Goal: Check status: Check status

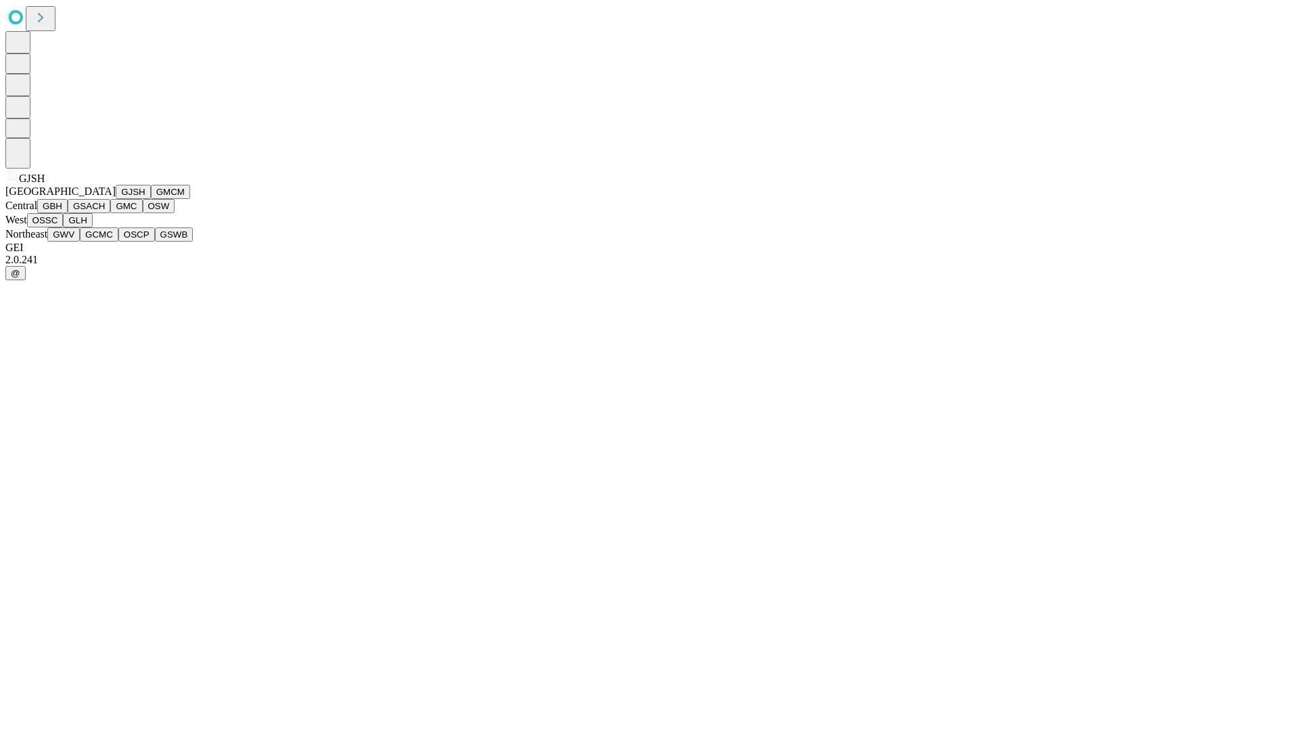
click at [116, 199] on button "GJSH" at bounding box center [133, 192] width 35 height 14
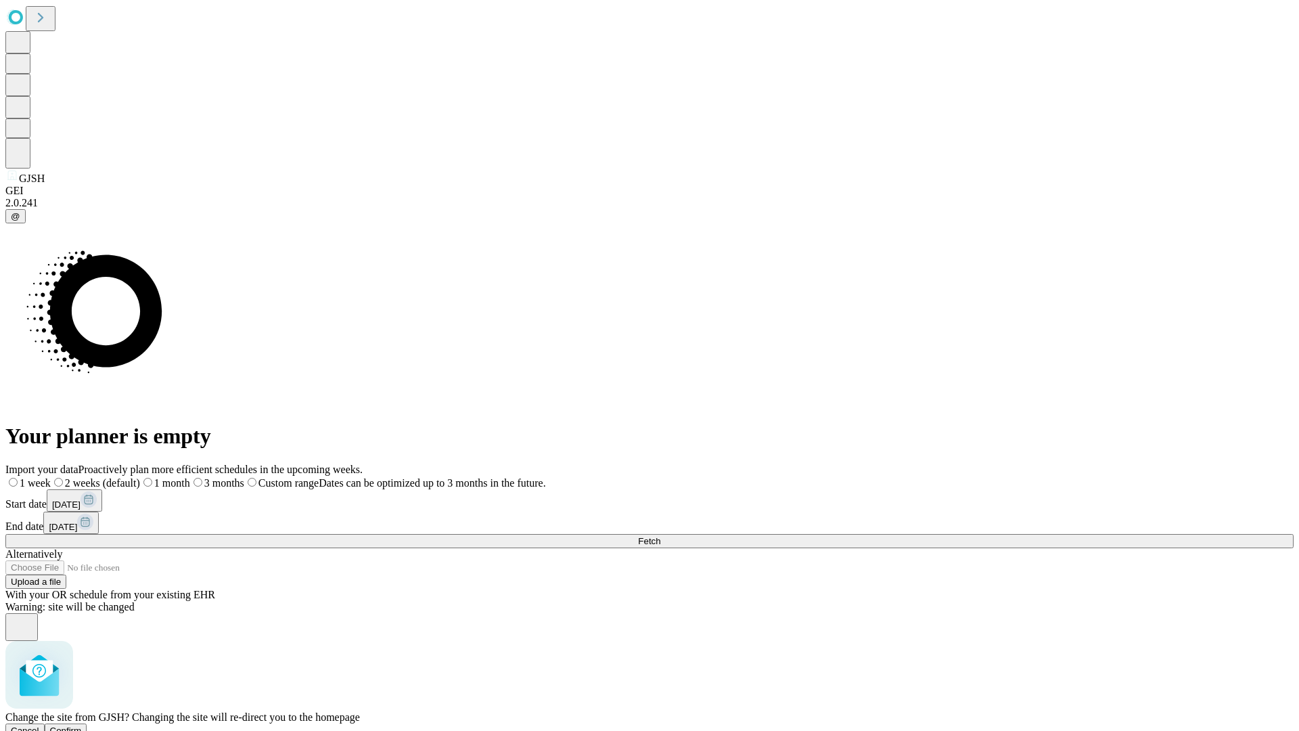
click at [82, 725] on span "Confirm" at bounding box center [66, 730] width 32 height 10
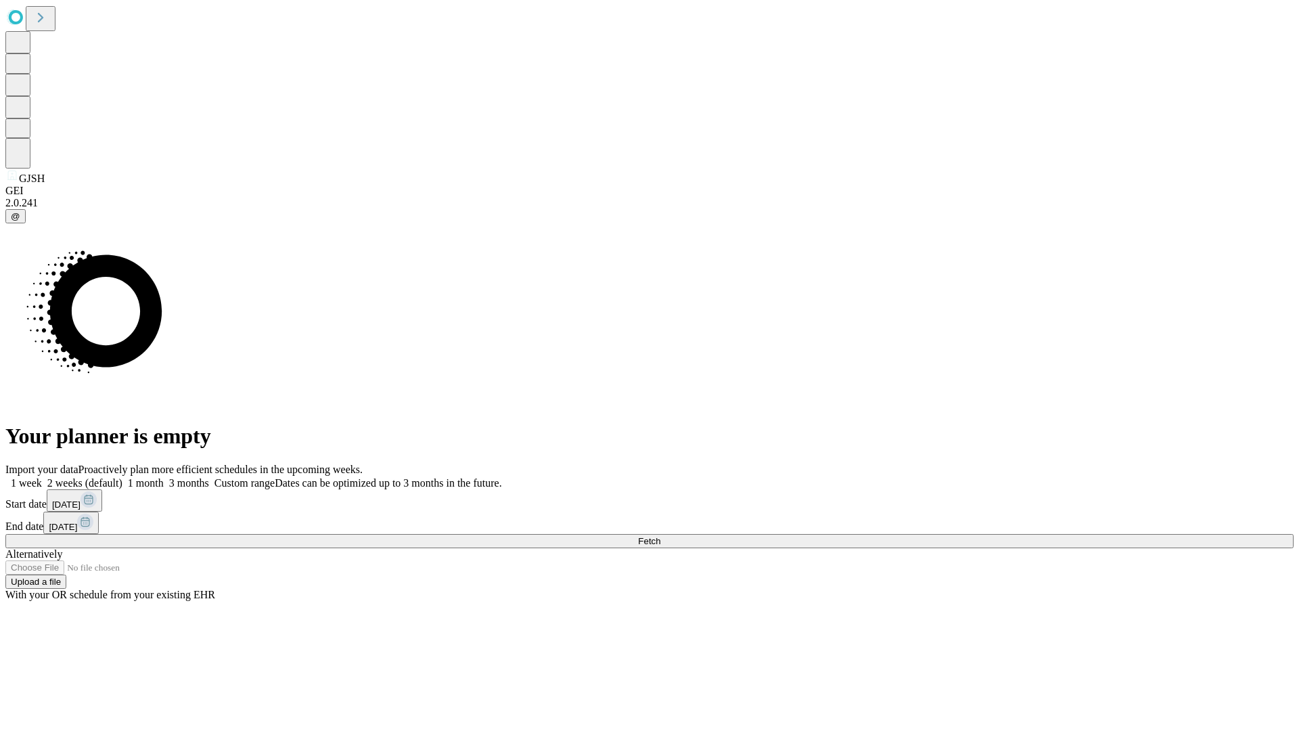
click at [122, 477] on label "2 weeks (default)" at bounding box center [82, 483] width 81 height 12
click at [660, 536] on span "Fetch" at bounding box center [649, 541] width 22 height 10
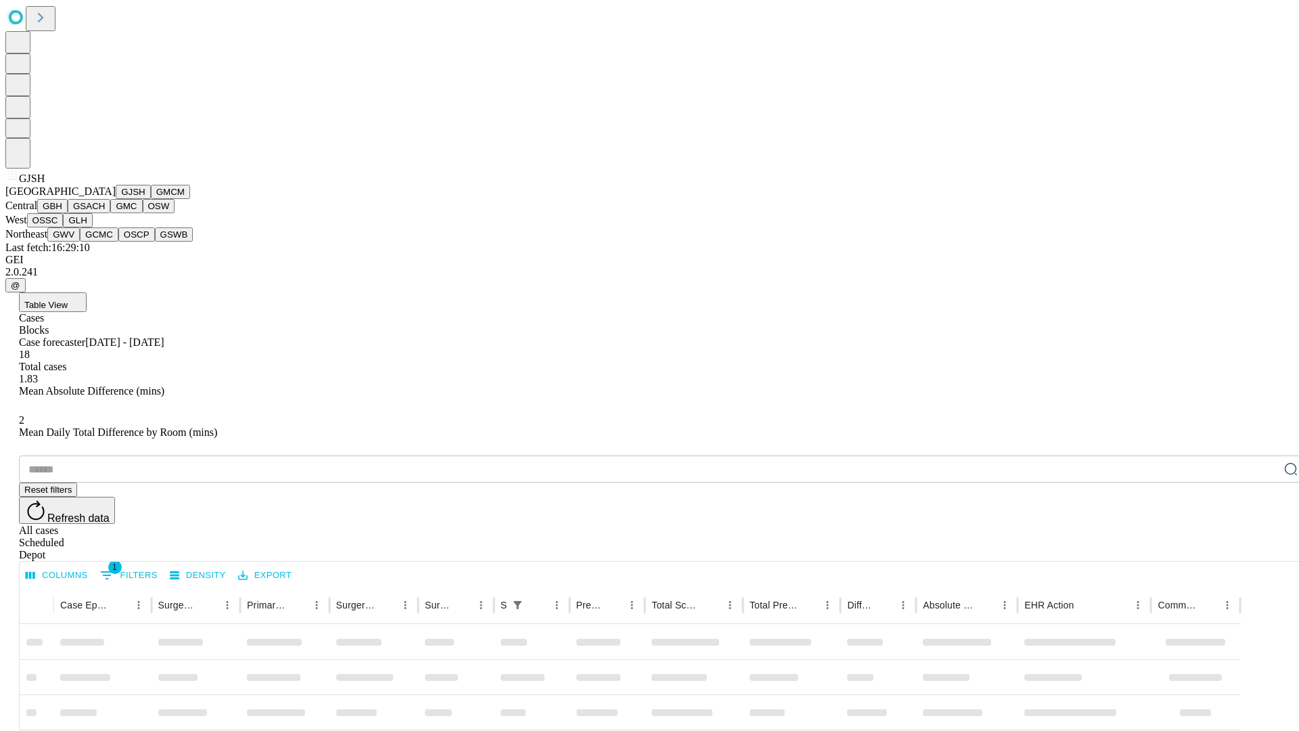
click at [151, 199] on button "GMCM" at bounding box center [170, 192] width 39 height 14
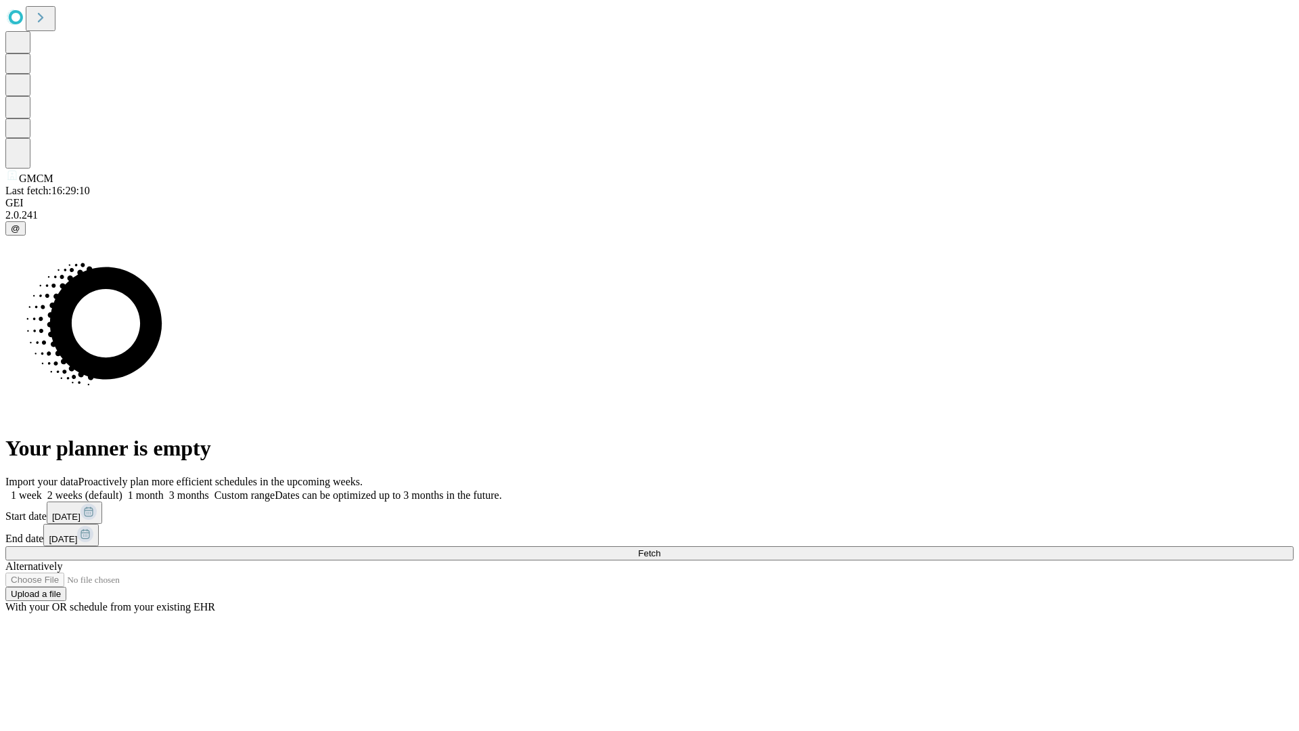
click at [122, 489] on label "2 weeks (default)" at bounding box center [82, 495] width 81 height 12
click at [660, 548] on span "Fetch" at bounding box center [649, 553] width 22 height 10
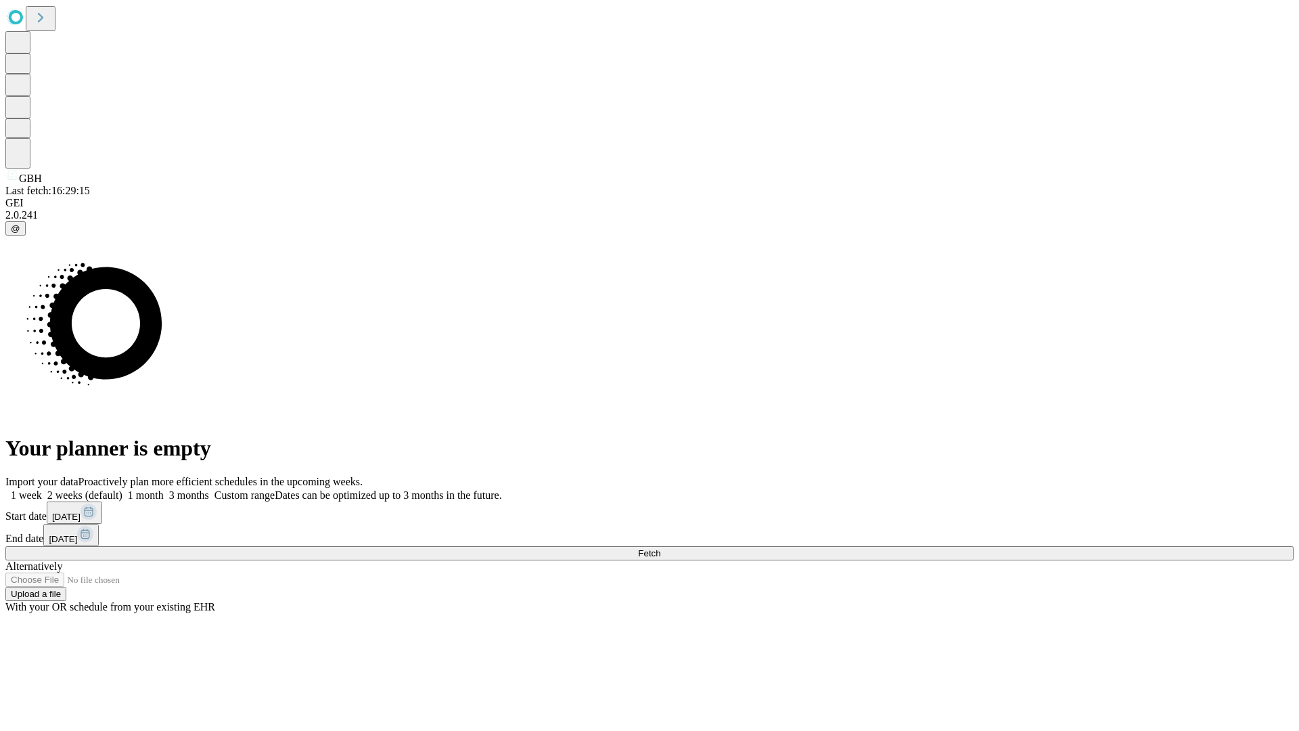
click at [660, 548] on span "Fetch" at bounding box center [649, 553] width 22 height 10
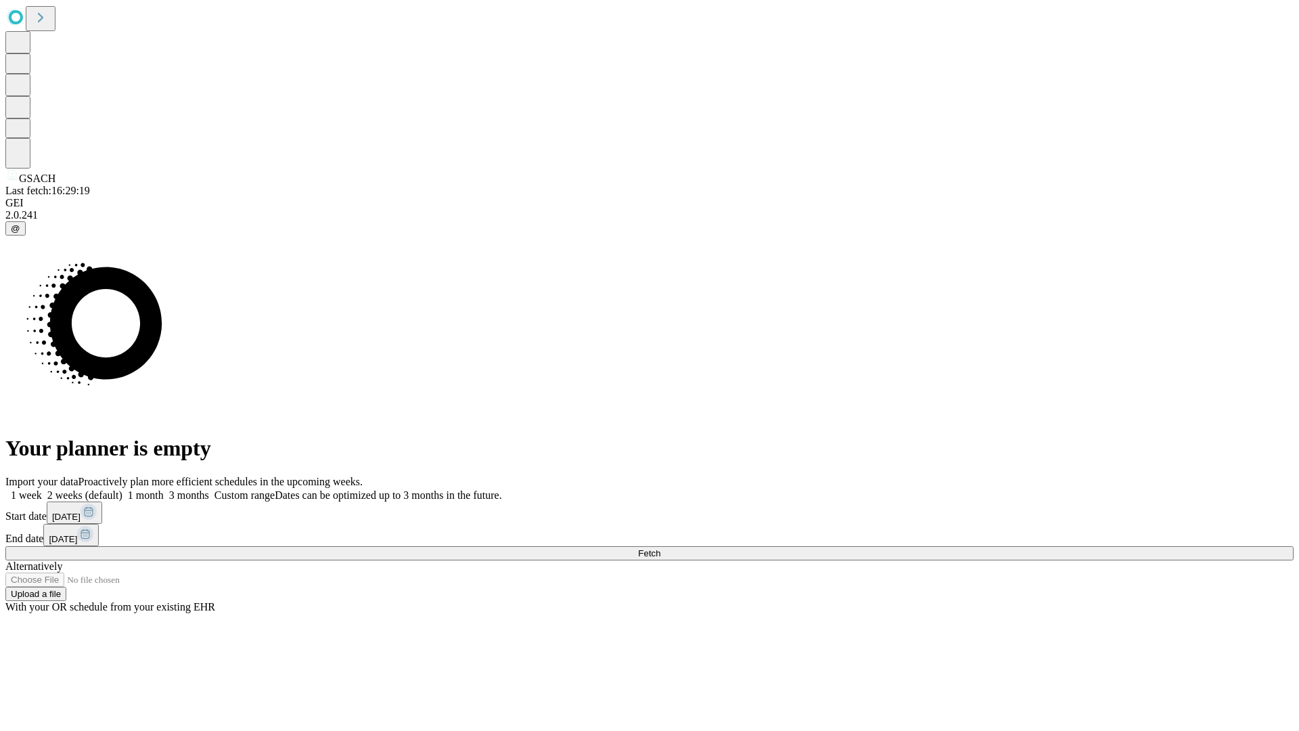
click at [660, 548] on span "Fetch" at bounding box center [649, 553] width 22 height 10
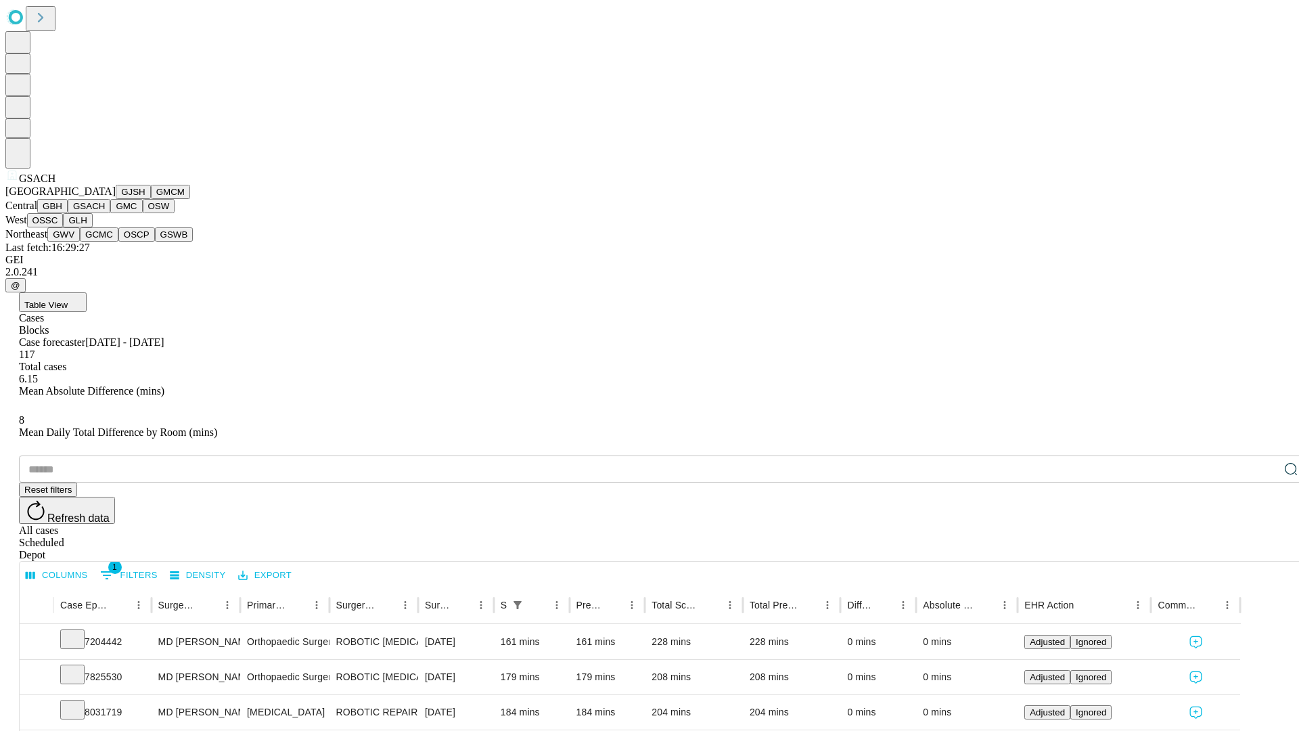
click at [110, 213] on button "GMC" at bounding box center [126, 206] width 32 height 14
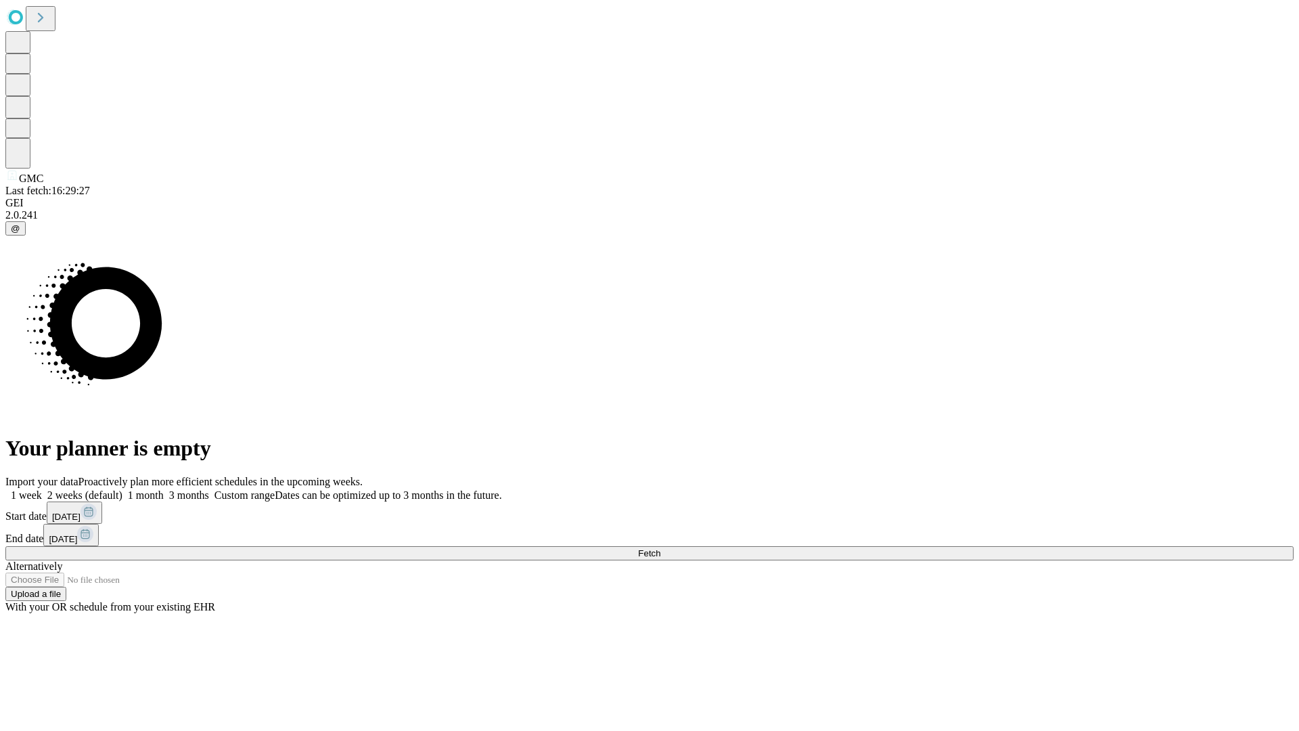
click at [122, 489] on label "2 weeks (default)" at bounding box center [82, 495] width 81 height 12
click at [660, 548] on span "Fetch" at bounding box center [649, 553] width 22 height 10
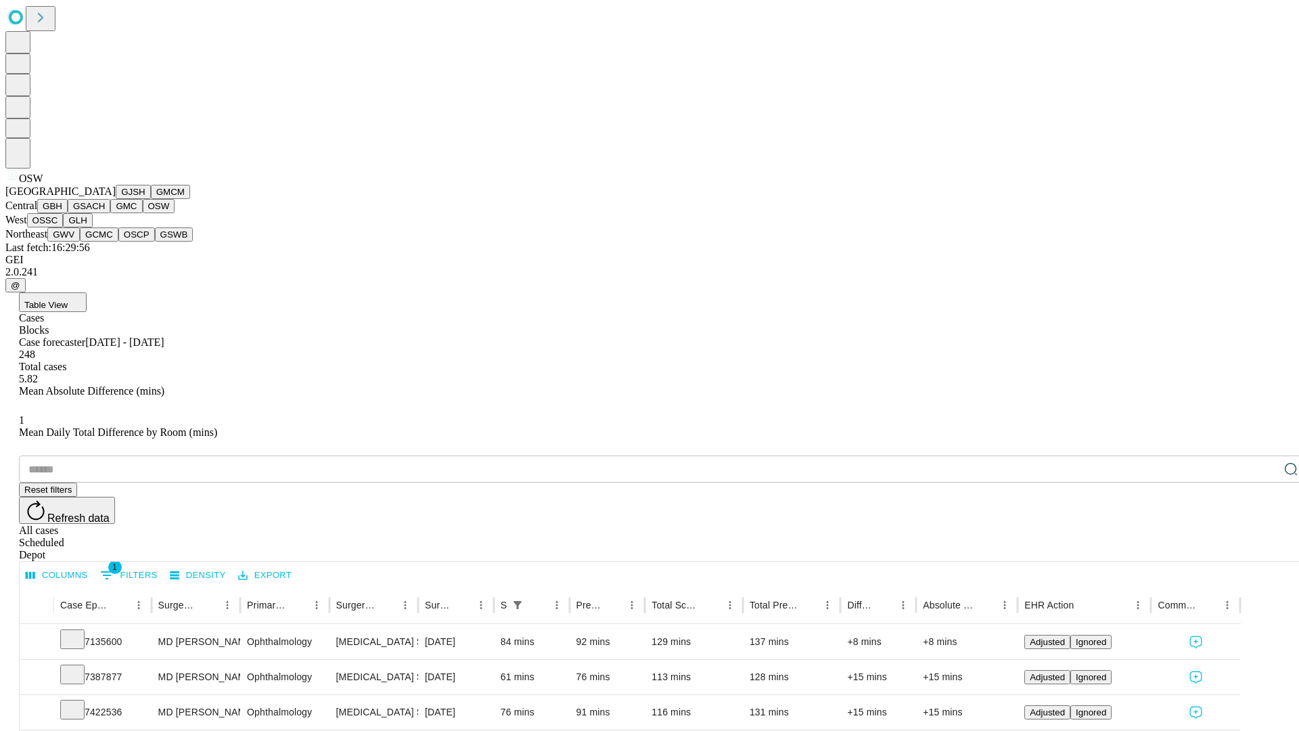
click at [64, 227] on button "OSSC" at bounding box center [45, 220] width 37 height 14
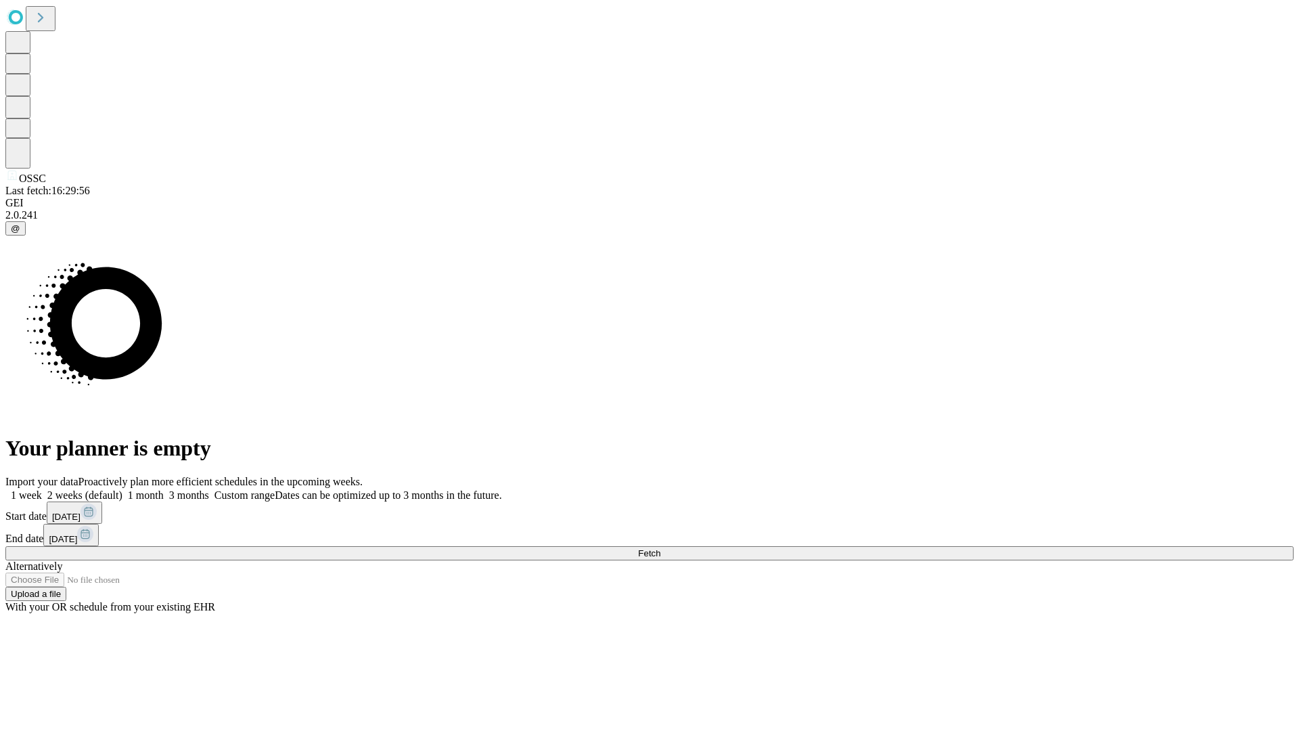
click at [660, 548] on span "Fetch" at bounding box center [649, 553] width 22 height 10
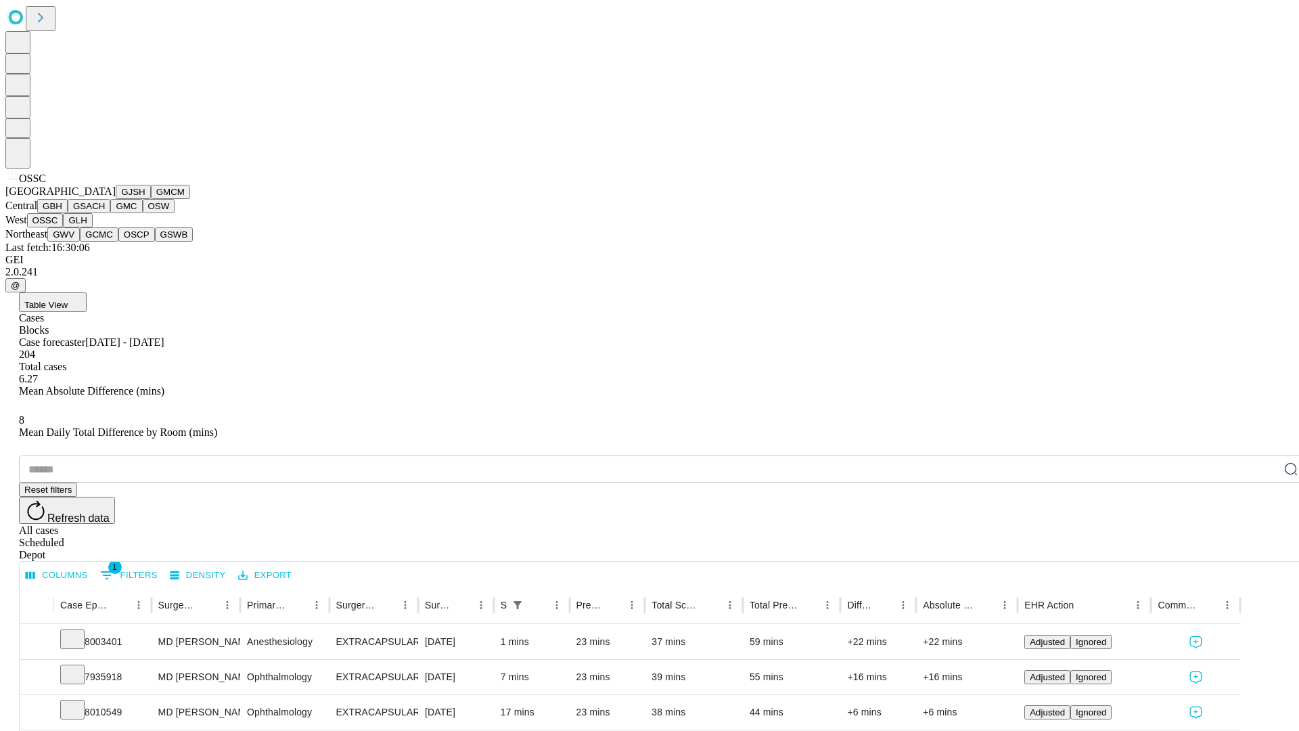
click at [92, 227] on button "GLH" at bounding box center [77, 220] width 29 height 14
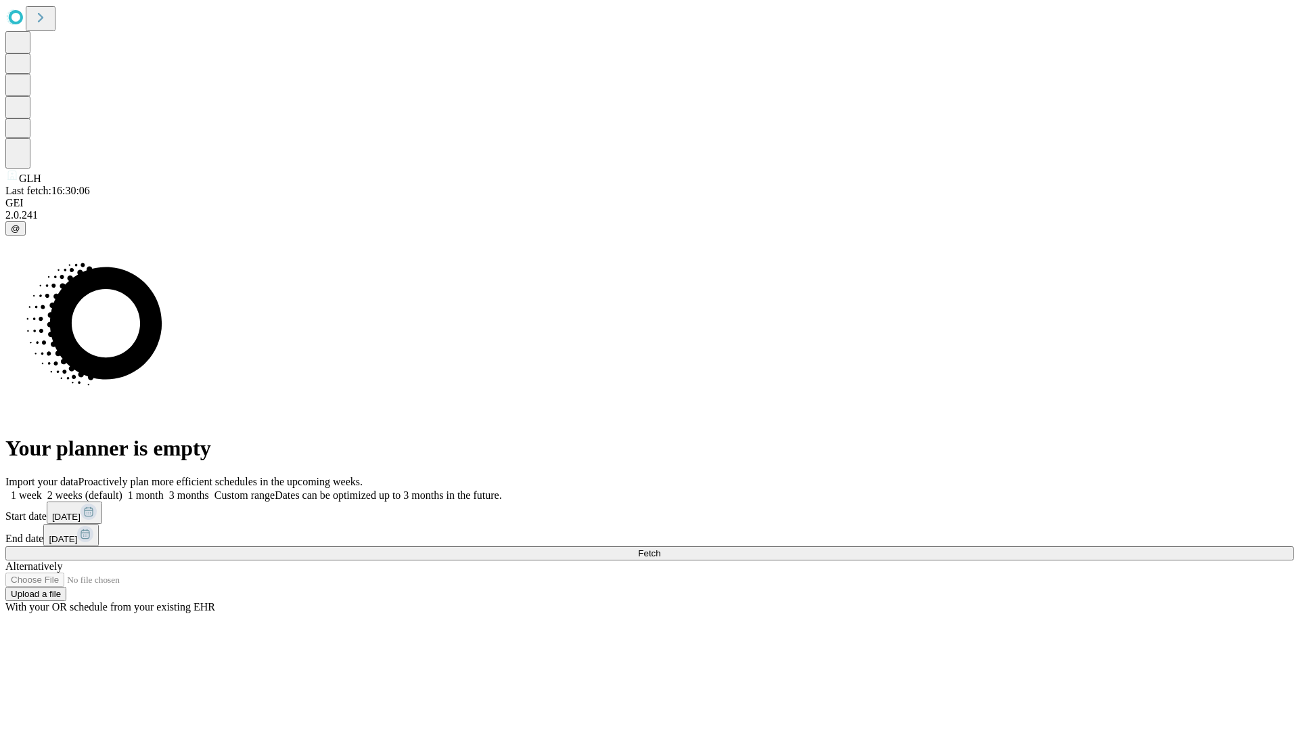
click at [122, 489] on label "2 weeks (default)" at bounding box center [82, 495] width 81 height 12
click at [660, 548] on span "Fetch" at bounding box center [649, 553] width 22 height 10
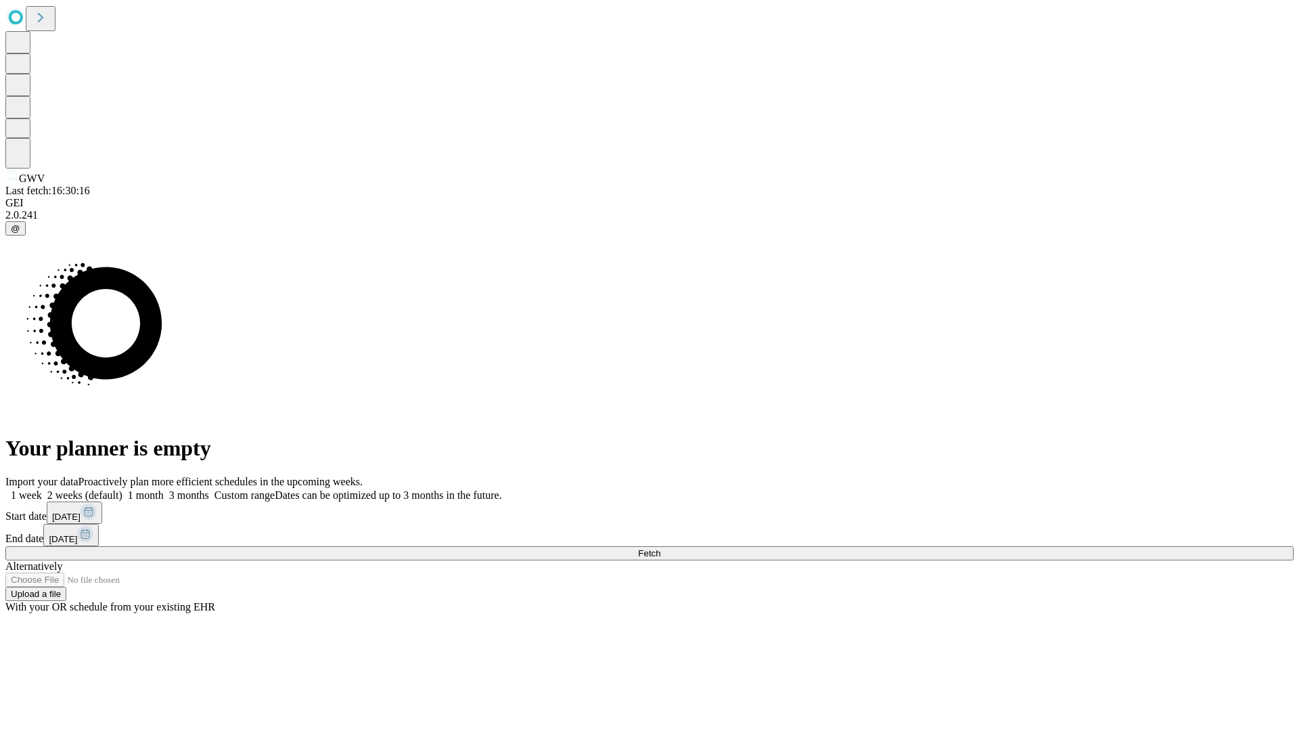
click at [660, 548] on span "Fetch" at bounding box center [649, 553] width 22 height 10
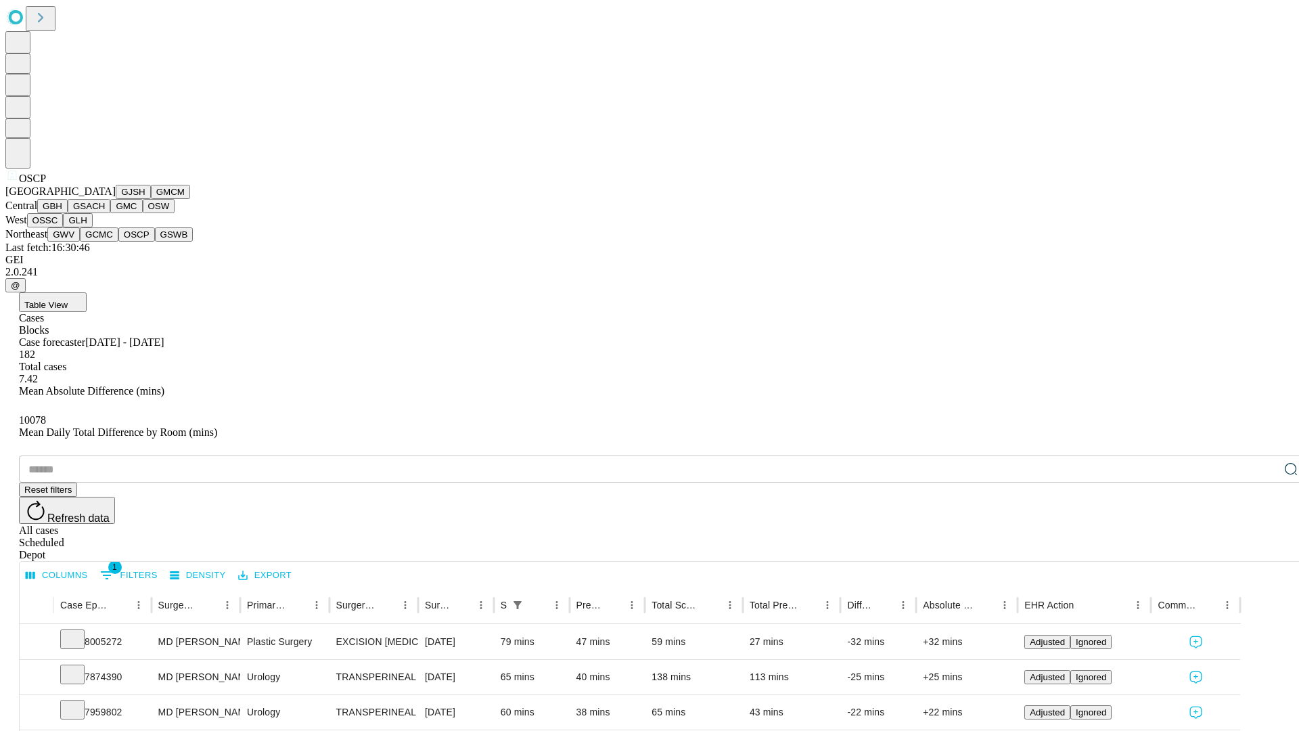
click at [155, 242] on button "GSWB" at bounding box center [174, 234] width 39 height 14
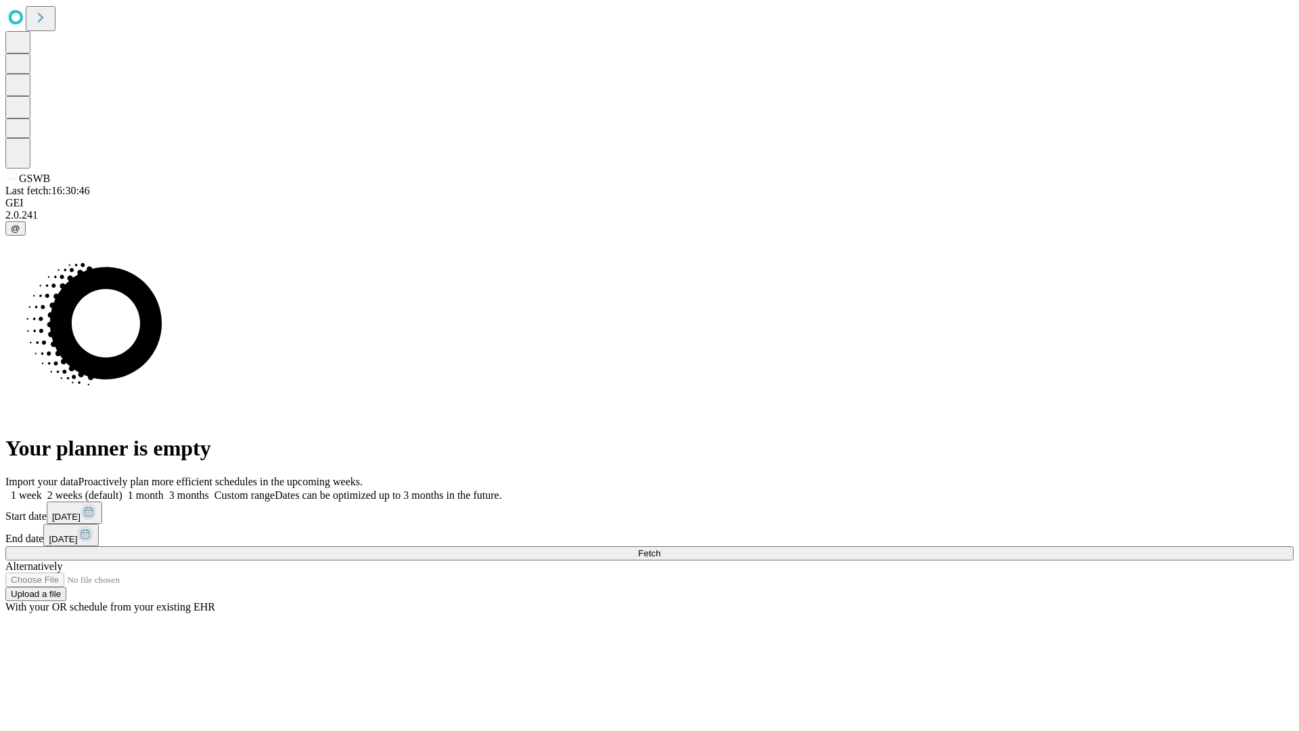
click at [122, 489] on label "2 weeks (default)" at bounding box center [82, 495] width 81 height 12
click at [660, 548] on span "Fetch" at bounding box center [649, 553] width 22 height 10
